Goal: Find specific page/section: Find specific page/section

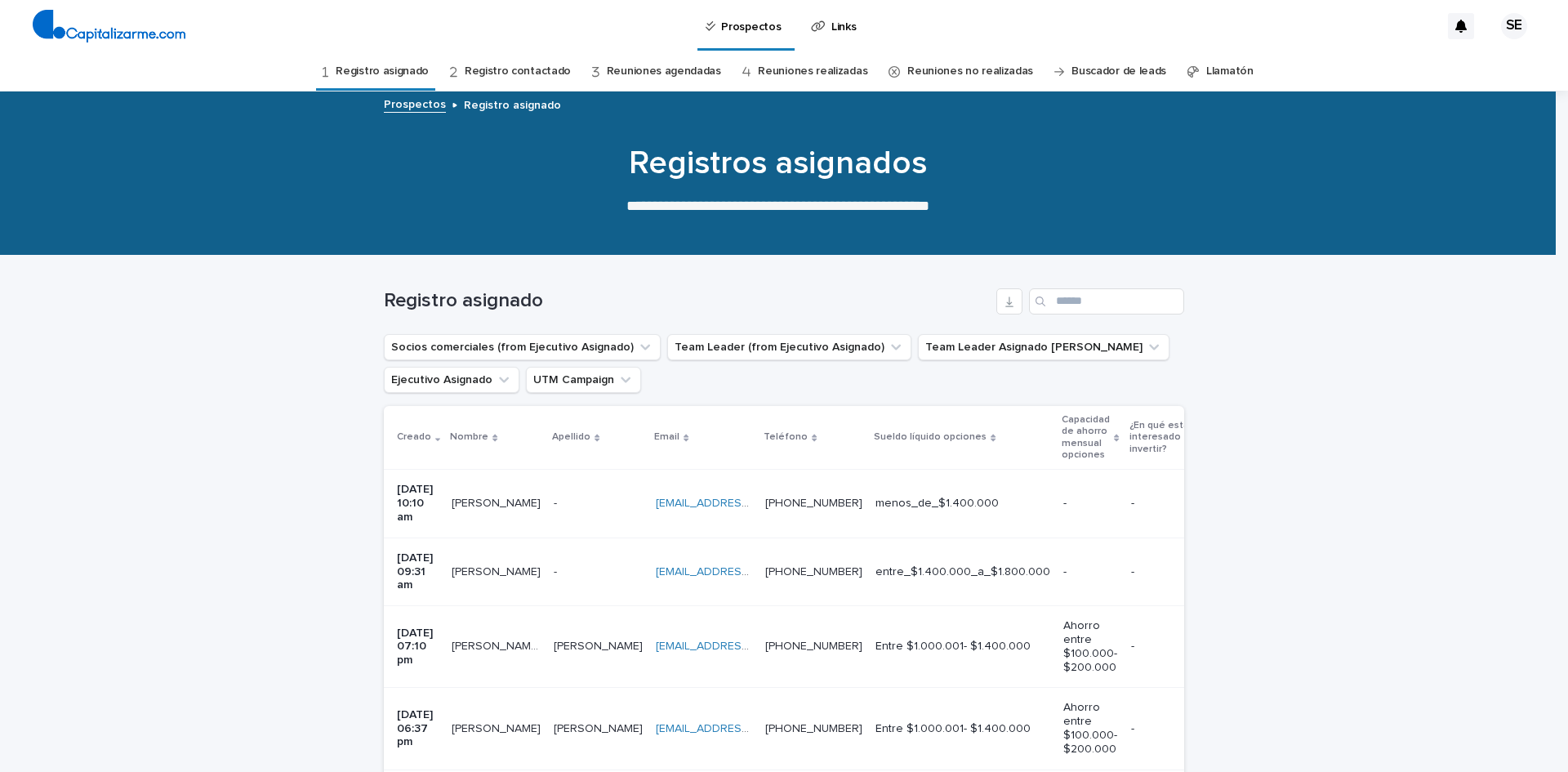
click at [513, 77] on link "Registro contactado" at bounding box center [518, 71] width 106 height 38
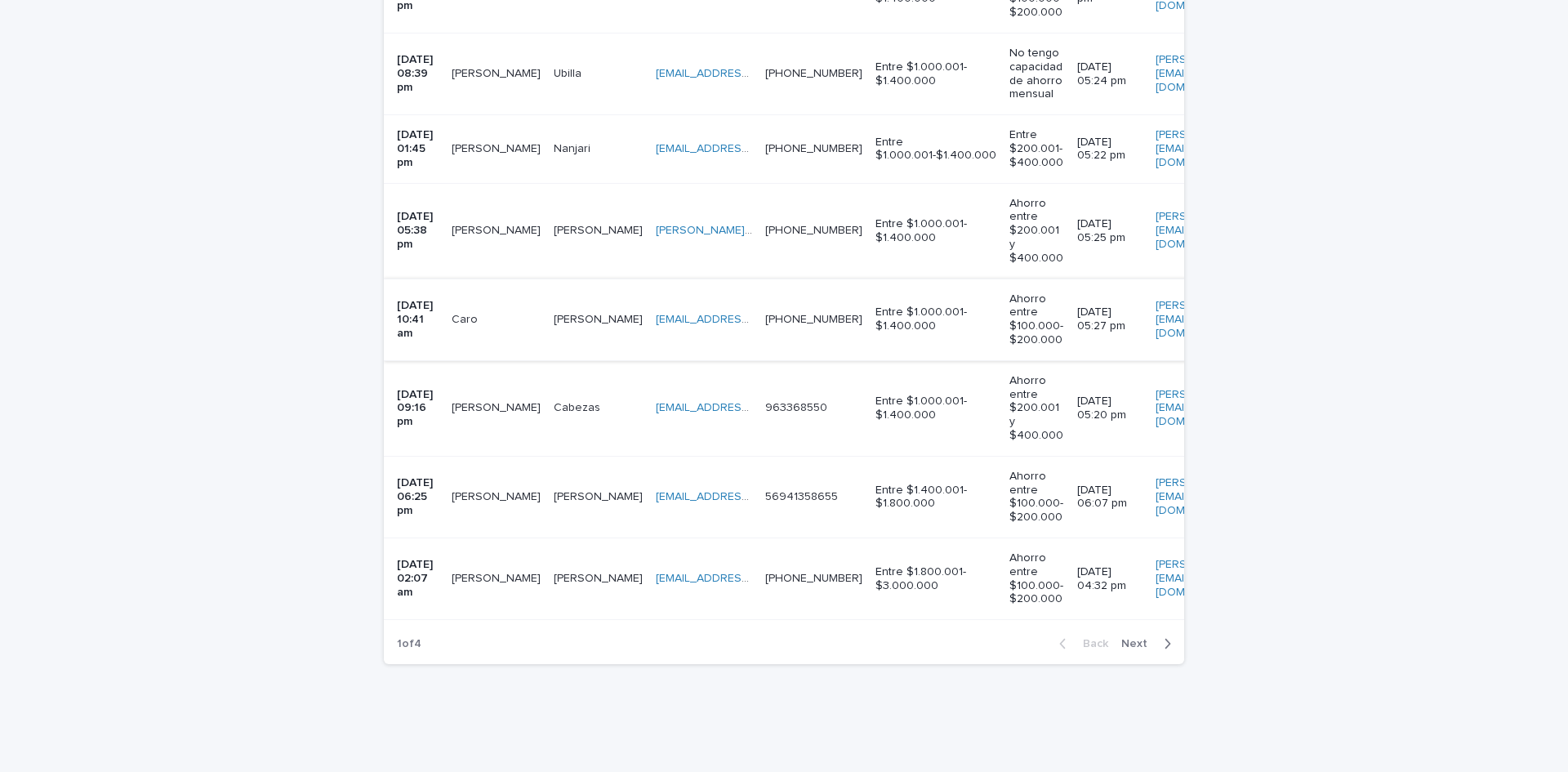
scroll to position [2364, 0]
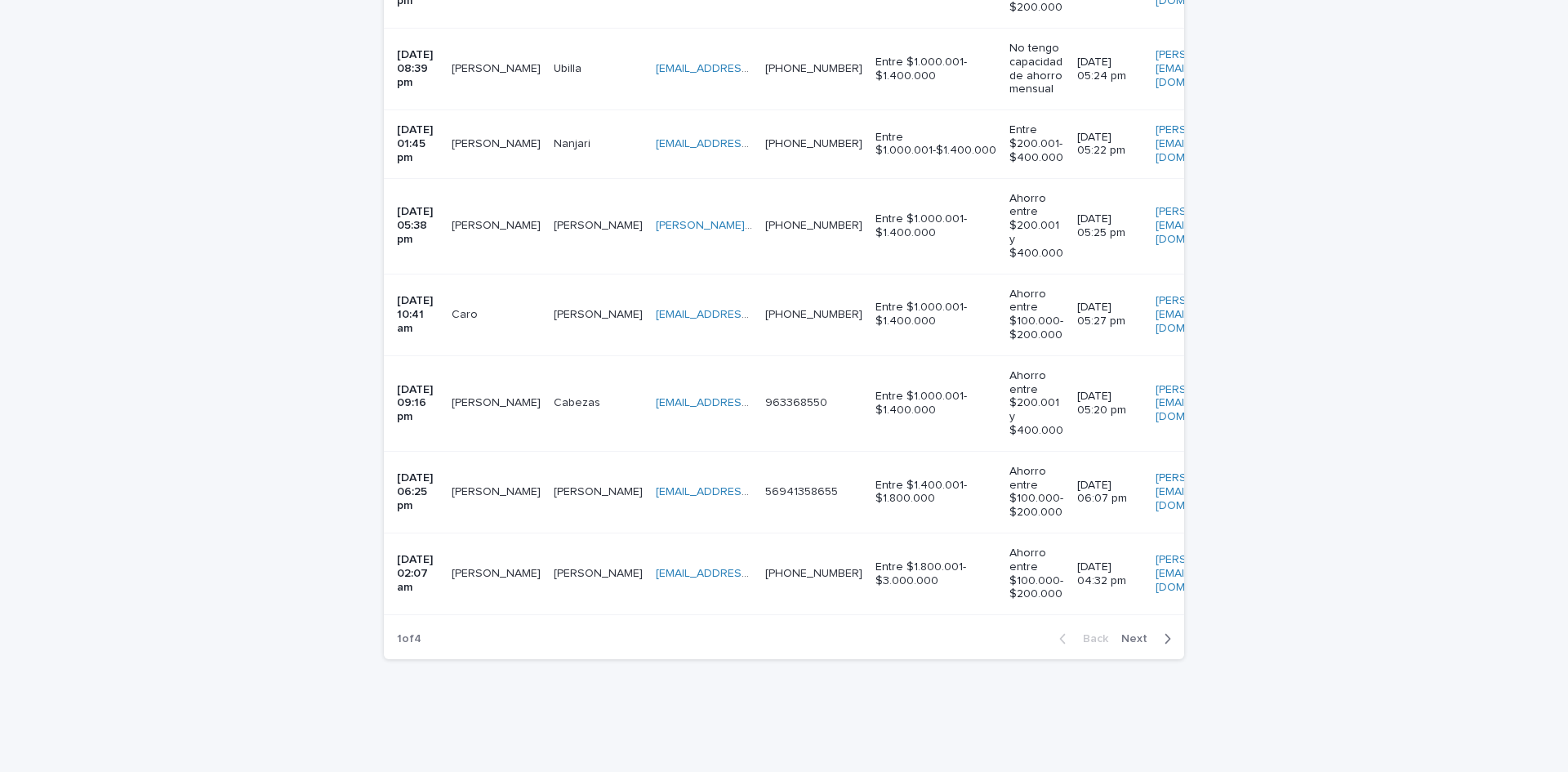
click at [1165, 631] on icon "button" at bounding box center [1167, 638] width 7 height 15
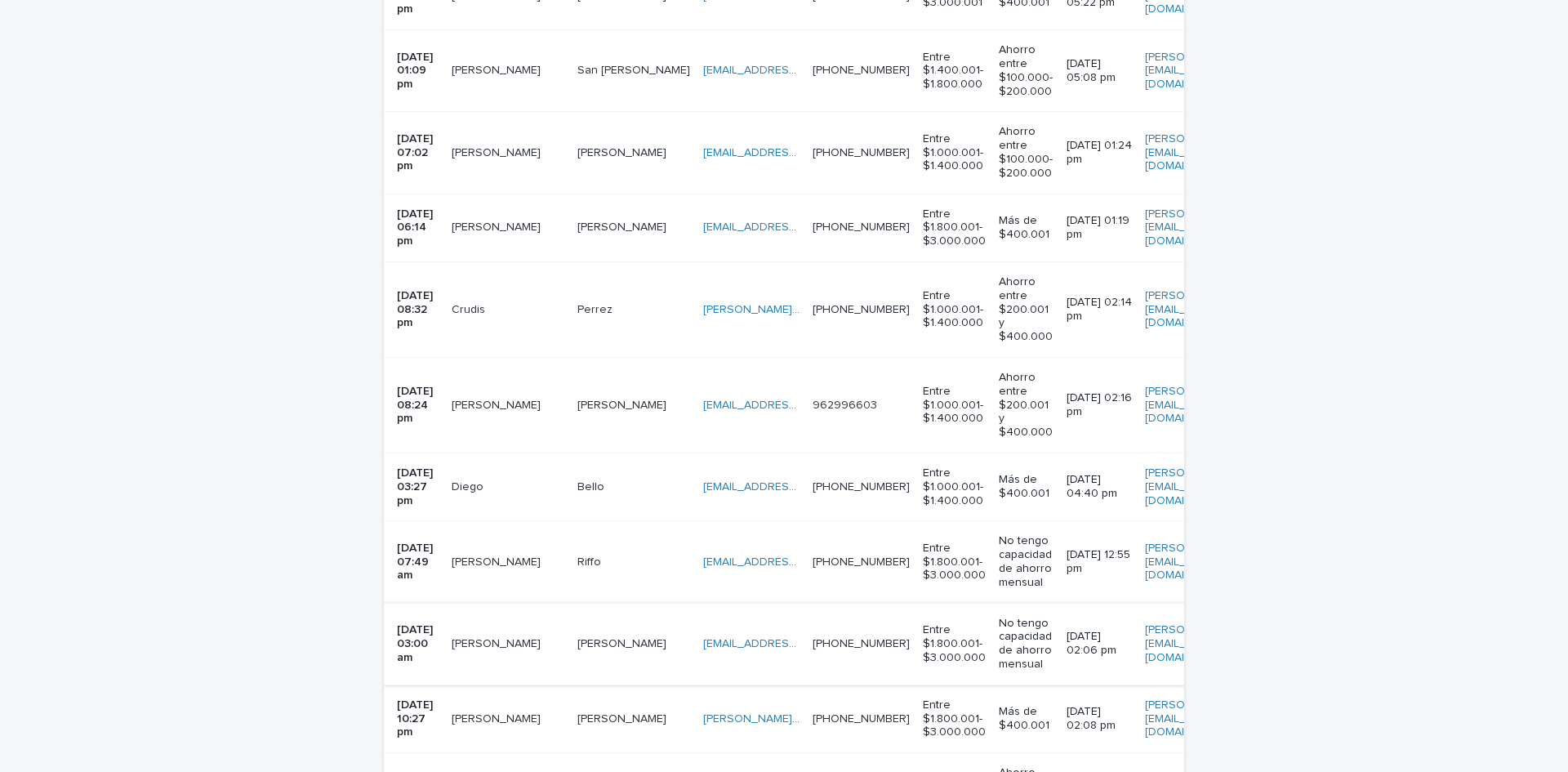
scroll to position [867, 0]
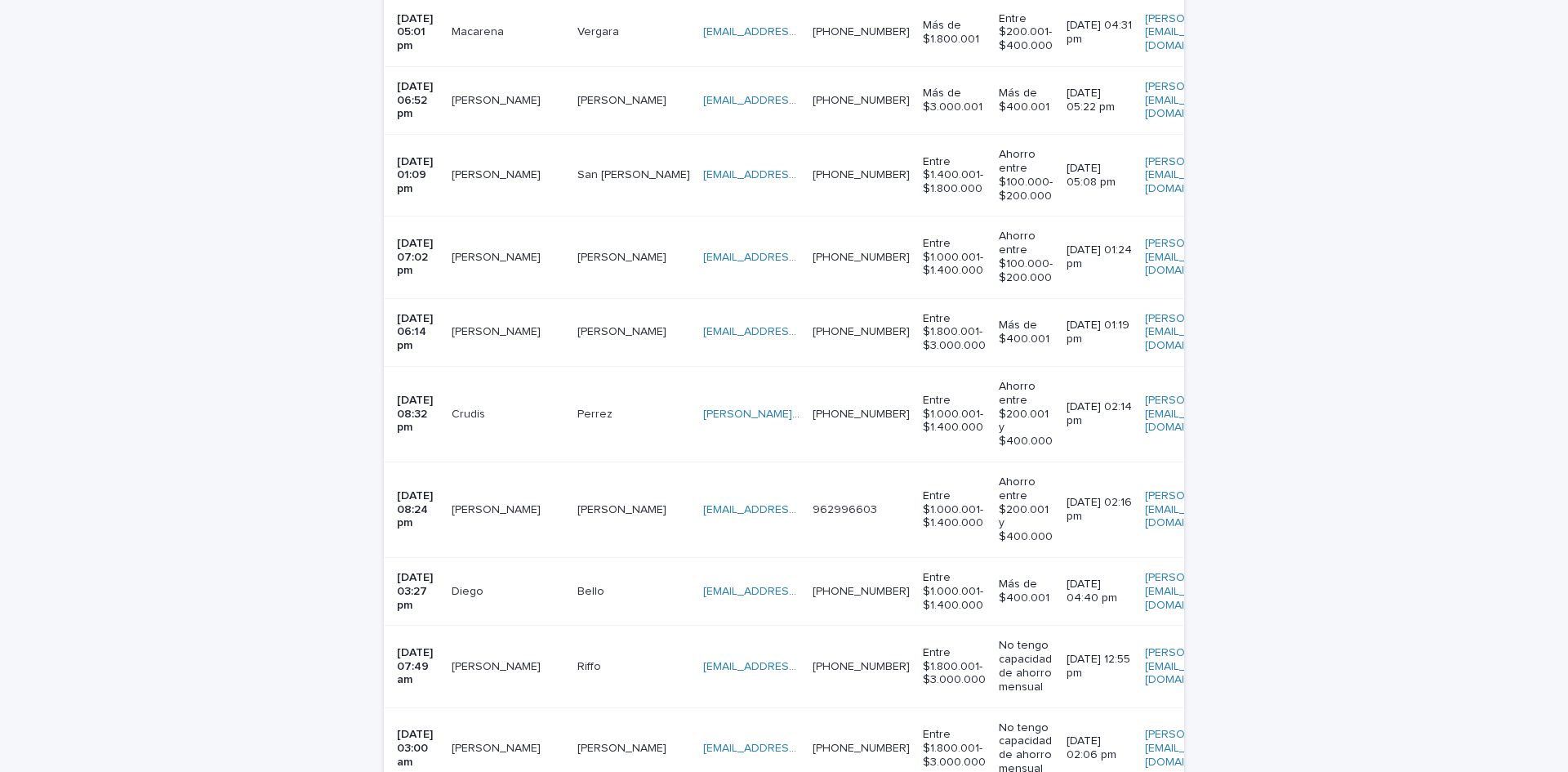
click at [532, 186] on td "[PERSON_NAME] [PERSON_NAME]" at bounding box center [508, 175] width 126 height 82
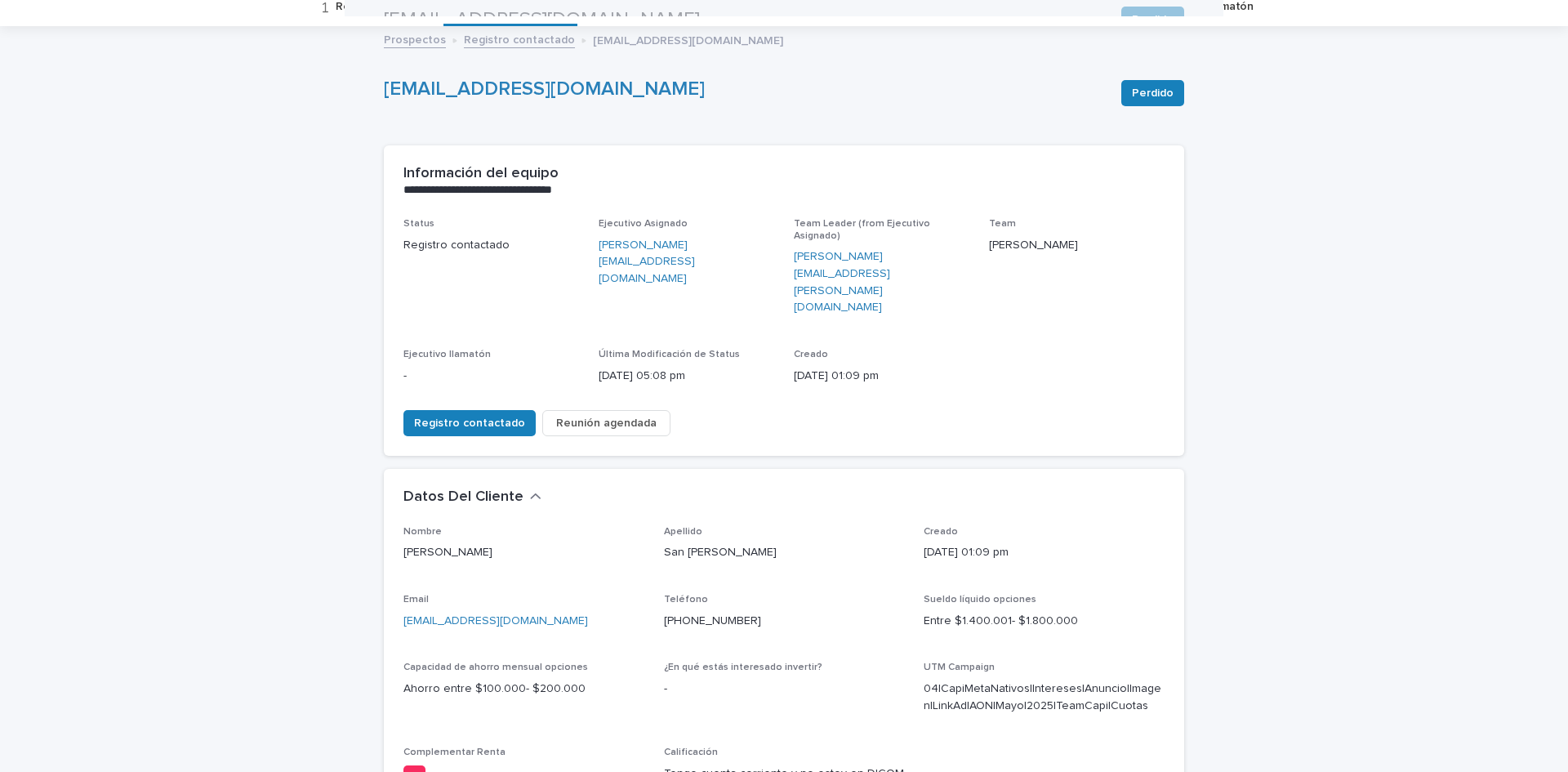
scroll to position [59, 0]
